Goal: Transaction & Acquisition: Purchase product/service

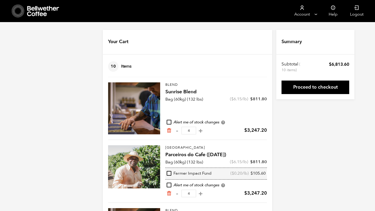
scroll to position [62, 0]
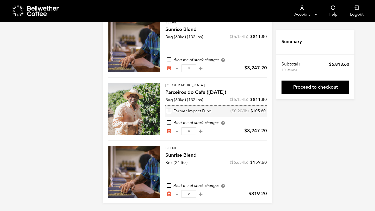
click at [169, 128] on div "Brazil Parceiros do Cafe (APR 25) quantity - 4 +" at bounding box center [184, 132] width 37 height 8
drag, startPoint x: 169, startPoint y: 66, endPoint x: 169, endPoint y: 63, distance: 3.1
click at [169, 66] on icon "Remove from cart" at bounding box center [168, 68] width 5 height 5
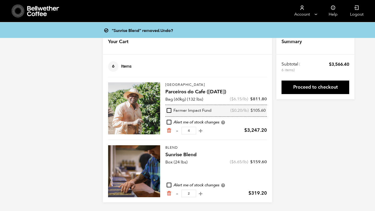
click at [168, 131] on icon "Remove from cart" at bounding box center [168, 130] width 5 height 5
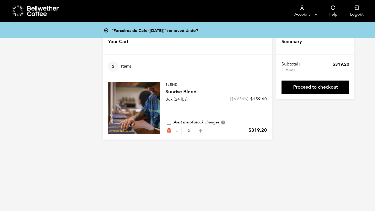
click at [15, 10] on icon at bounding box center [18, 10] width 13 height 13
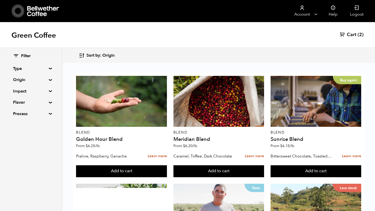
scroll to position [109, 0]
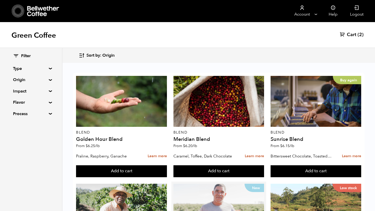
click at [229, 184] on div "New" at bounding box center [218, 209] width 91 height 51
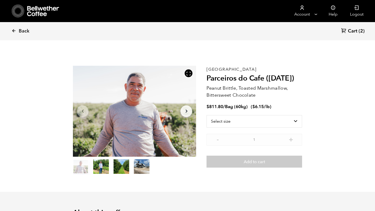
scroll to position [227, 223]
click at [263, 117] on select "Select size Bag (60kg) (132 lbs)" at bounding box center [255, 121] width 96 height 12
select select "bag-3"
click at [207, 115] on select "Select size Bag (60kg) (132 lbs)" at bounding box center [255, 121] width 96 height 12
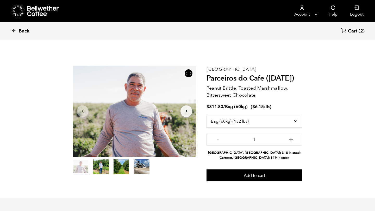
click at [14, 32] on icon at bounding box center [13, 30] width 5 height 5
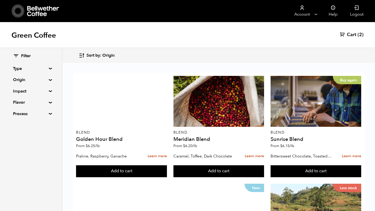
scroll to position [111, 0]
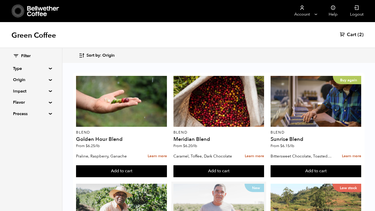
click at [218, 184] on div "New" at bounding box center [218, 209] width 91 height 51
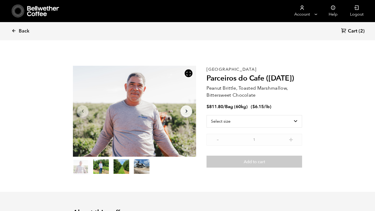
scroll to position [227, 223]
click at [232, 122] on select "Select size Bag (60kg) (132 lbs)" at bounding box center [255, 121] width 96 height 12
select select "bag-3"
click at [207, 115] on select "Select size Bag (60kg) (132 lbs)" at bounding box center [255, 121] width 96 height 12
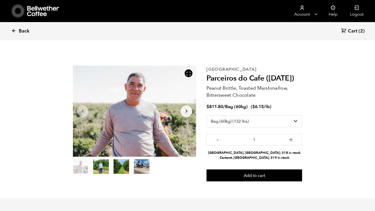
click at [15, 29] on icon at bounding box center [13, 30] width 5 height 5
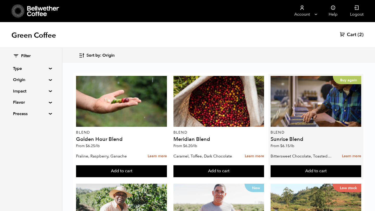
scroll to position [76, 0]
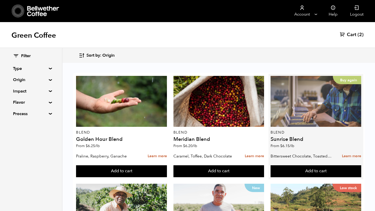
click at [305, 97] on div "Buy again" at bounding box center [316, 101] width 91 height 51
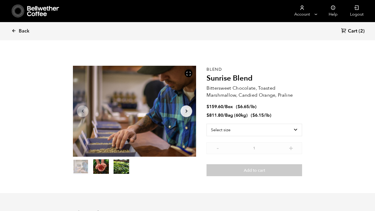
scroll to position [227, 223]
click at [255, 127] on select "Select size Bag (60kg) (132 lbs) Box (24 lbs)" at bounding box center [255, 130] width 96 height 12
select select "bag-3"
click at [207, 124] on select "Select size Bag (60kg) (132 lbs) Box (24 lbs)" at bounding box center [255, 130] width 96 height 12
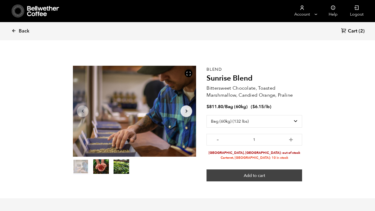
click at [254, 173] on button "Add to cart" at bounding box center [255, 176] width 96 height 12
click at [266, 175] on button "Add to cart" at bounding box center [255, 176] width 96 height 12
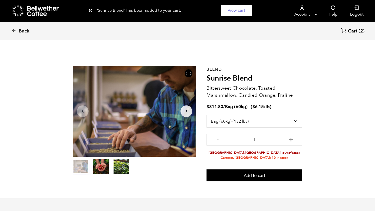
click at [357, 30] on span "Cart" at bounding box center [352, 31] width 9 height 6
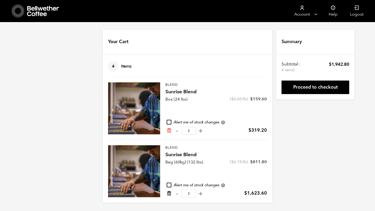
click at [168, 192] on icon "Remove from cart" at bounding box center [168, 193] width 5 height 5
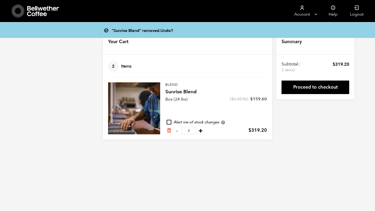
click at [199, 130] on button "+" at bounding box center [200, 130] width 7 height 5
type input "3"
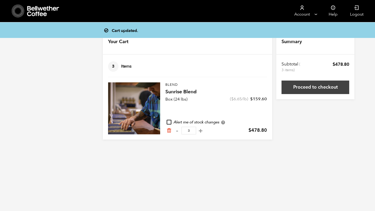
click at [315, 91] on link "Proceed to checkout" at bounding box center [315, 88] width 68 height 14
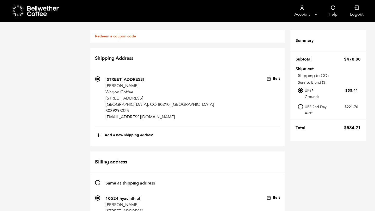
scroll to position [222, 0]
